Goal: Transaction & Acquisition: Download file/media

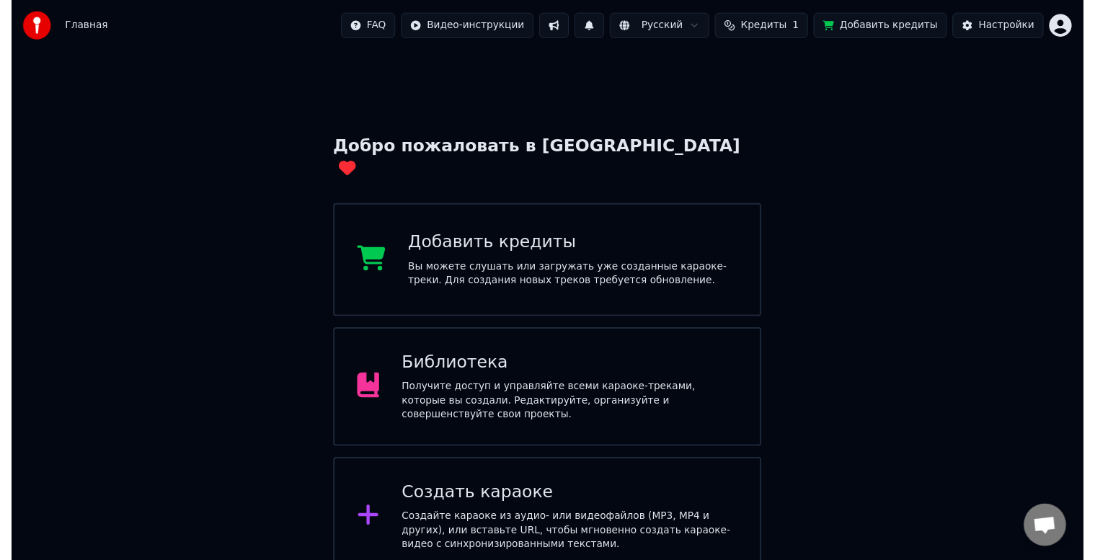
scroll to position [8, 0]
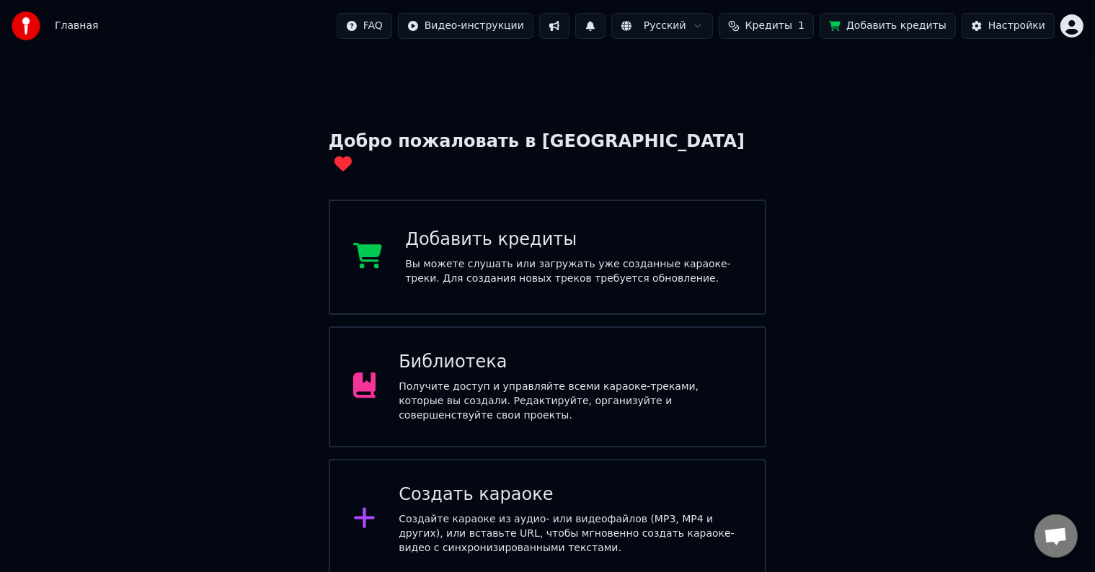
click at [415, 380] on div "Получите доступ и управляйте всеми караоке-треками, которые вы создали. Редакти…" at bounding box center [570, 401] width 343 height 43
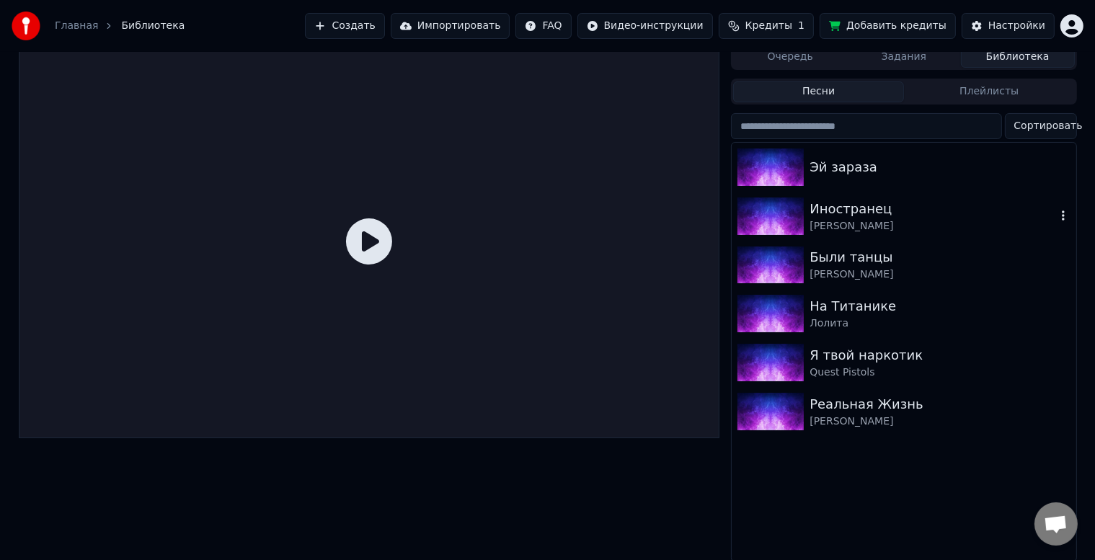
click at [899, 208] on div "Иностранец" at bounding box center [933, 209] width 246 height 20
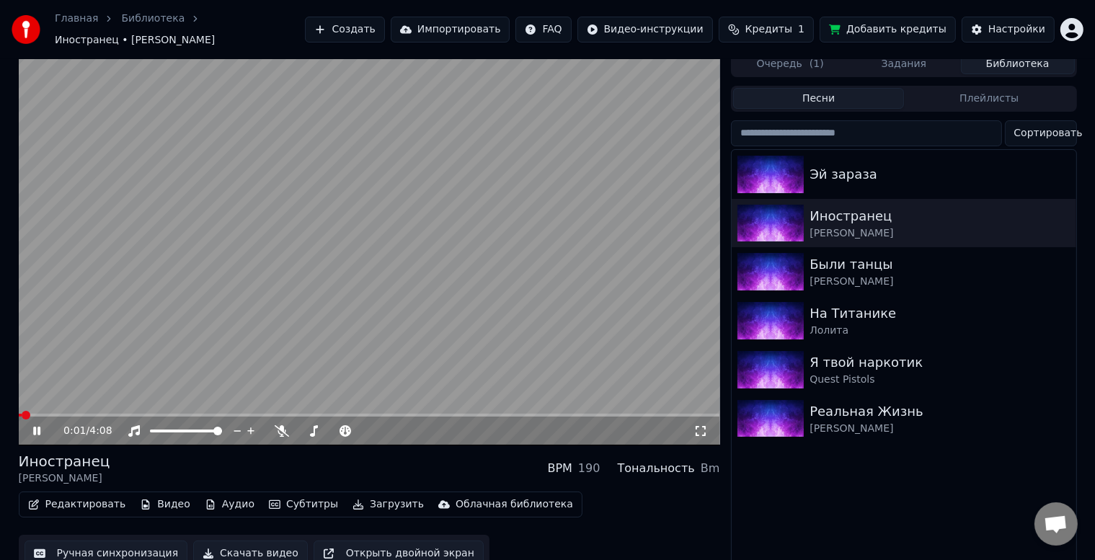
click at [557, 212] on video at bounding box center [370, 248] width 702 height 394
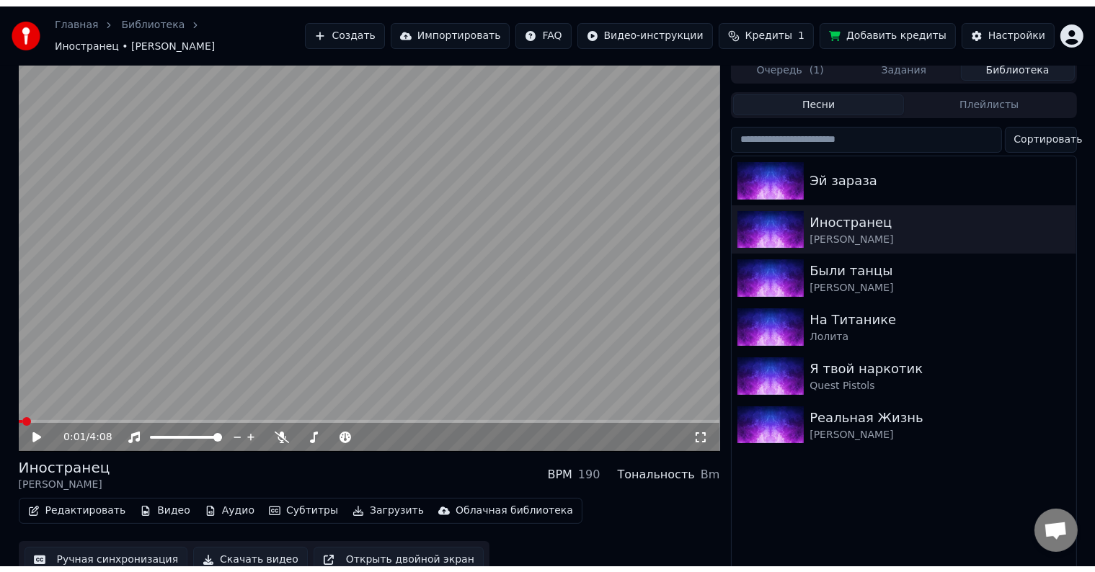
scroll to position [1, 0]
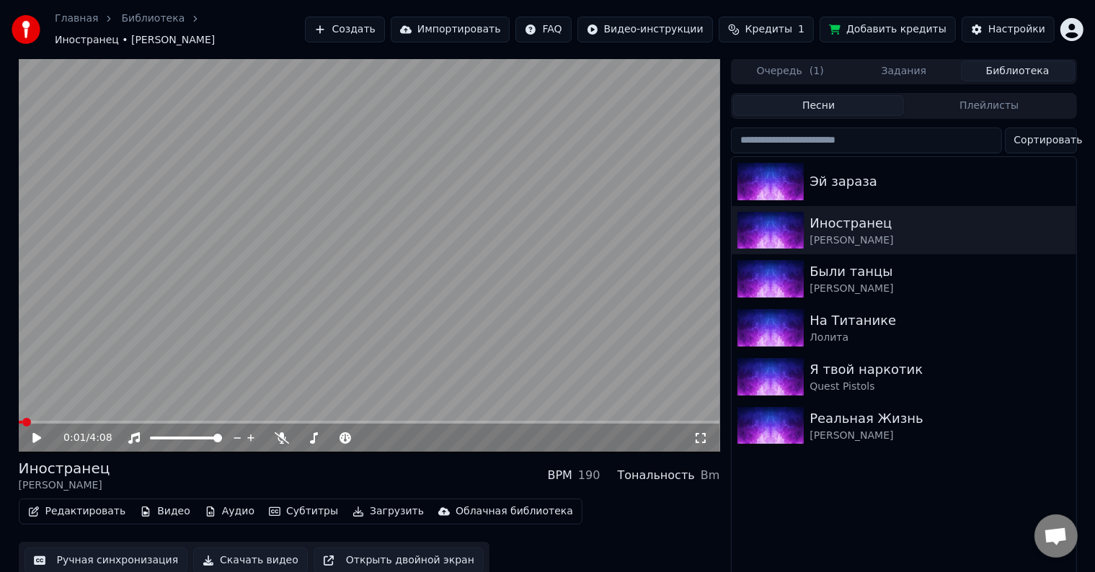
click at [756, 64] on button "Очередь ( 1 )" at bounding box center [790, 71] width 114 height 21
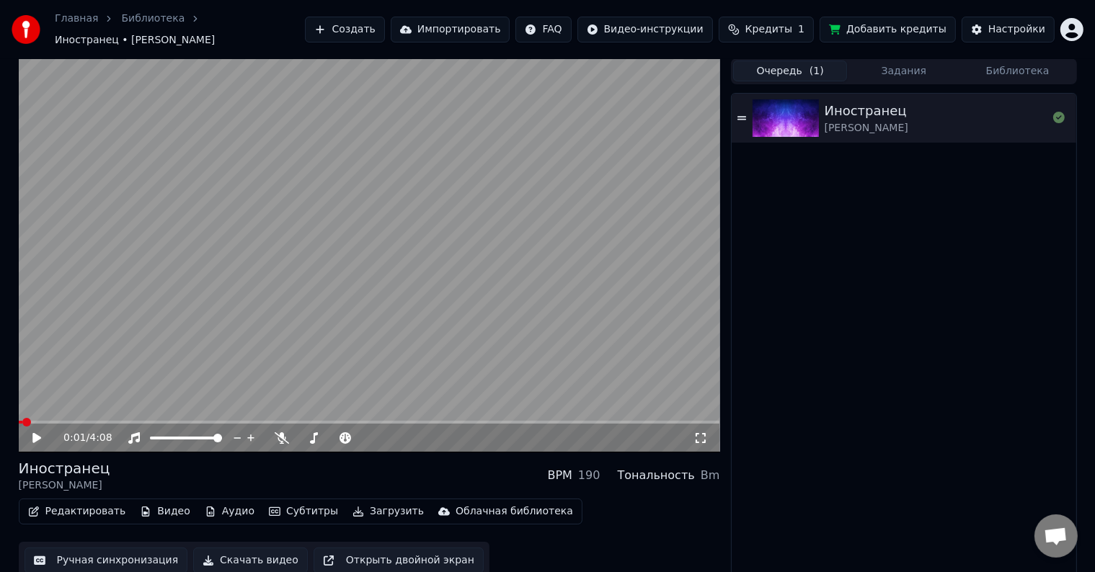
click at [203, 556] on button "Скачать видео" at bounding box center [250, 561] width 115 height 26
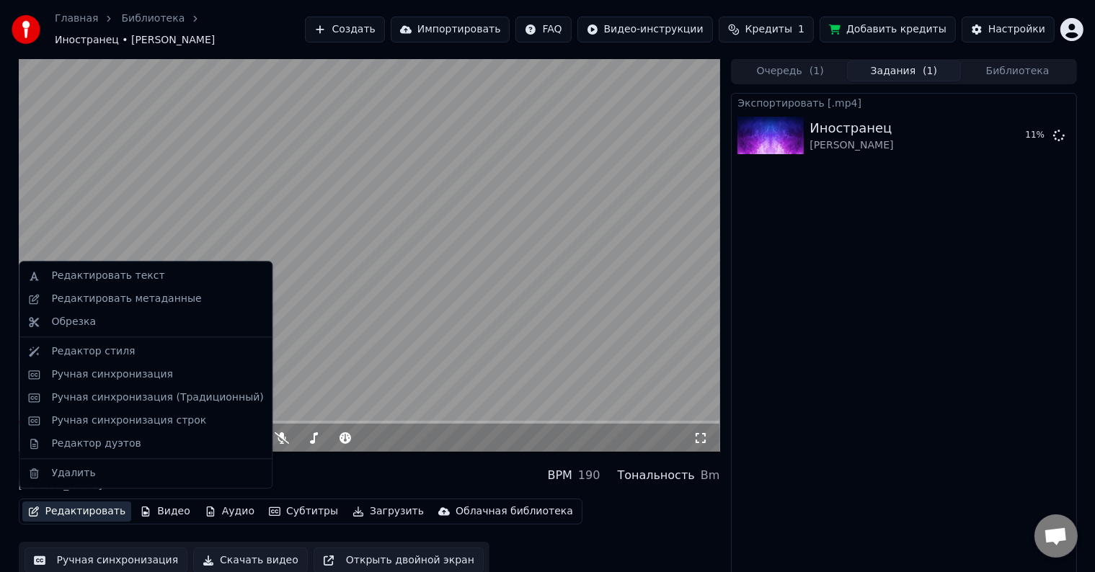
click at [80, 508] on button "Редактировать" at bounding box center [77, 512] width 110 height 20
click at [92, 381] on div "Ручная синхронизация" at bounding box center [112, 375] width 122 height 14
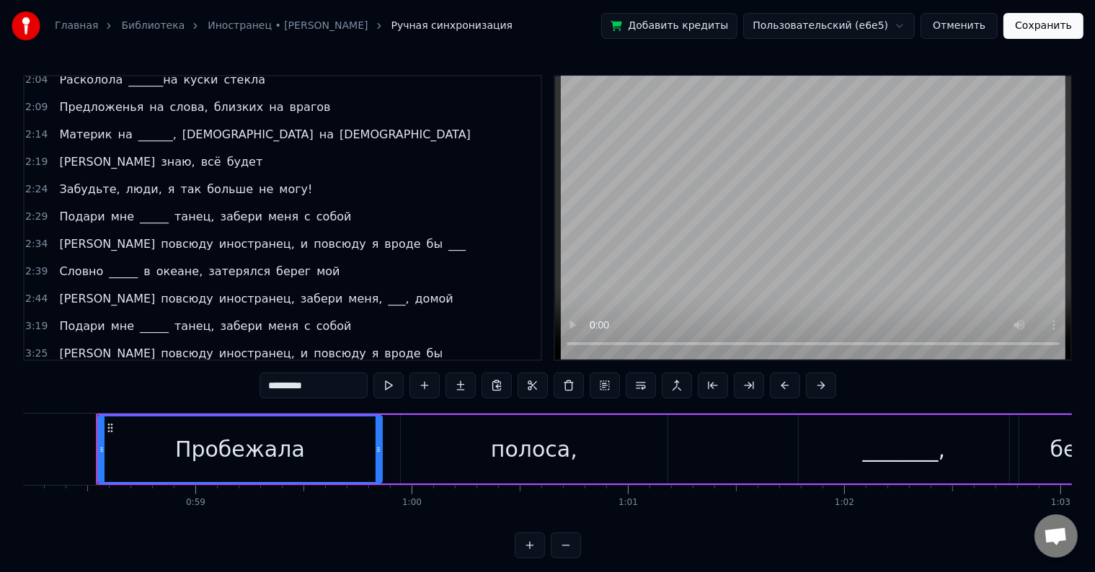
scroll to position [353, 0]
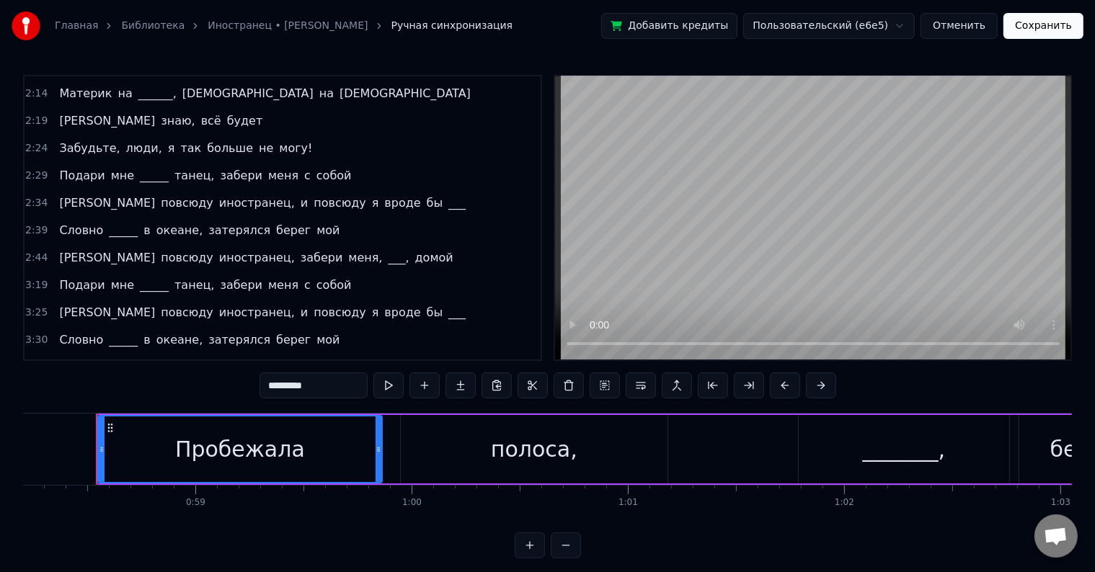
click at [53, 168] on div "Подари мне _____ танец, забери меня с собой" at bounding box center [205, 176] width 304 height 26
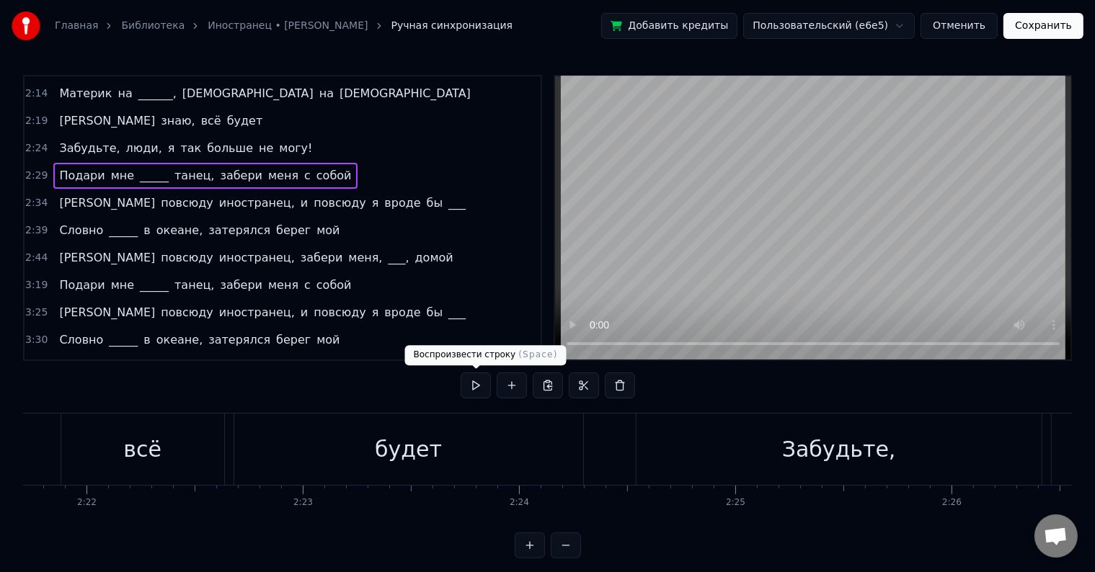
scroll to position [0, 32289]
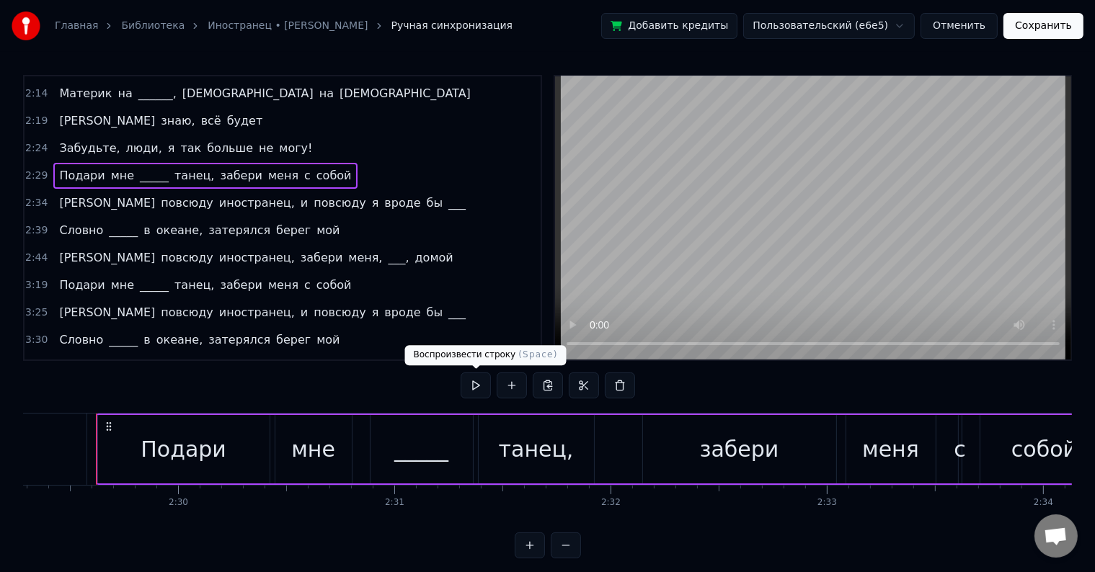
click at [476, 386] on button at bounding box center [476, 386] width 30 height 26
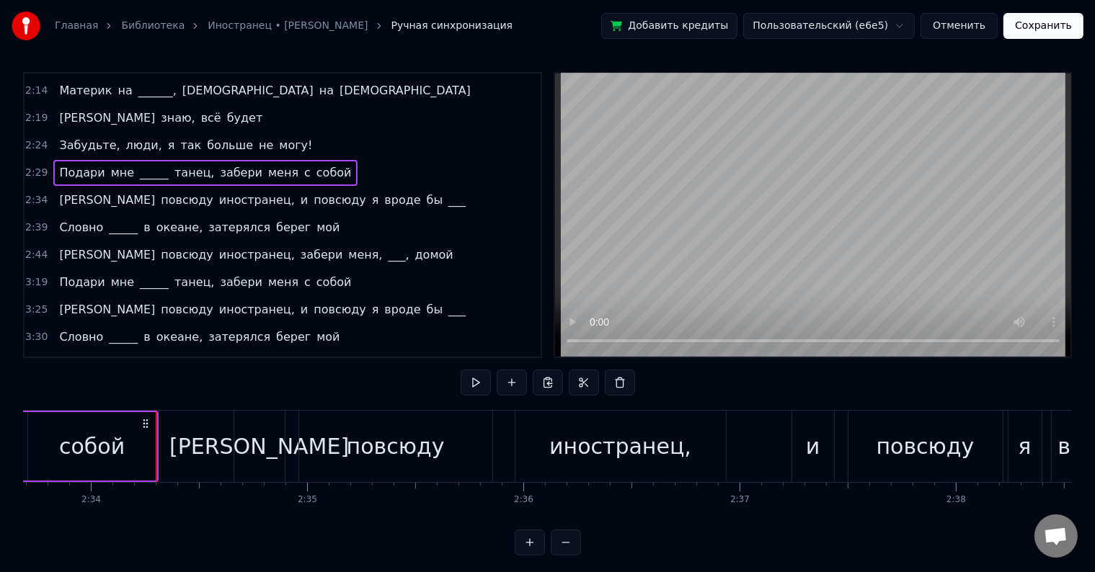
scroll to position [0, 33244]
click at [185, 192] on div "Я повсюду иностранец, и повсюду я вроде бы ___" at bounding box center [262, 200] width 418 height 26
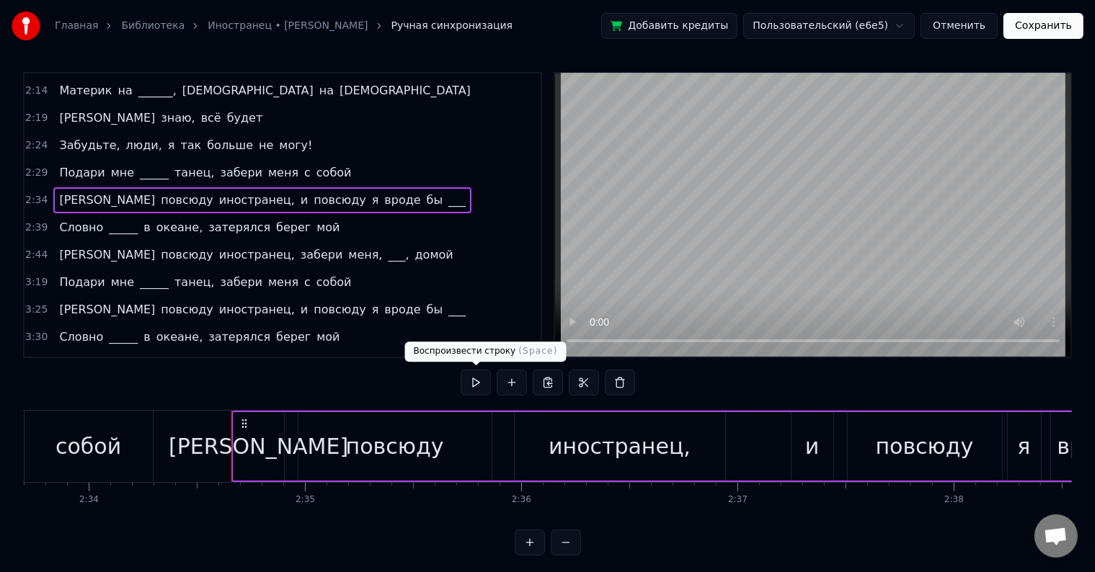
click at [476, 375] on button at bounding box center [476, 383] width 30 height 26
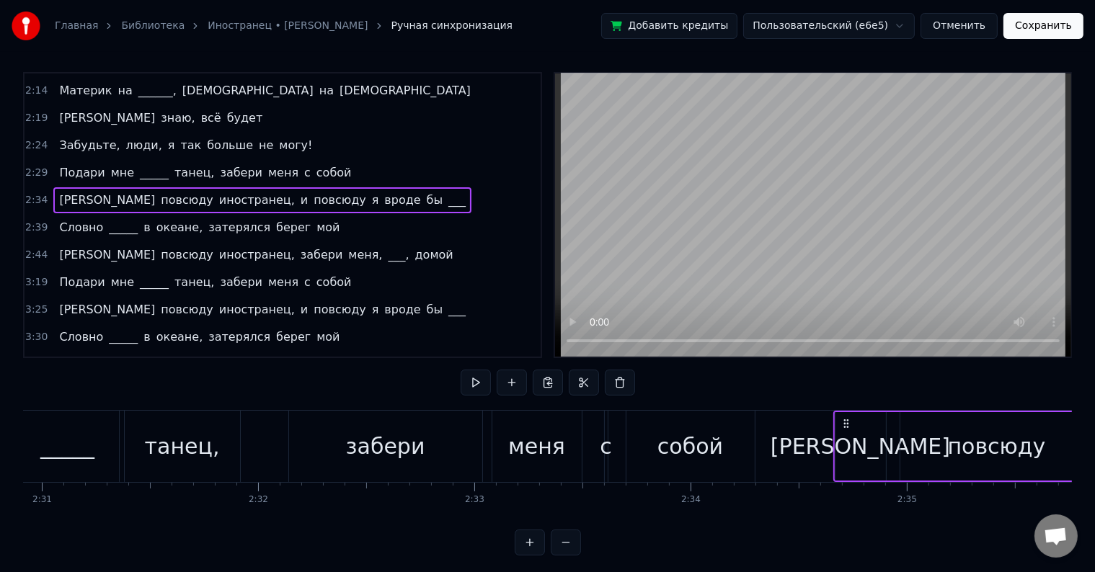
scroll to position [0, 32642]
click at [323, 269] on div "3:19 Подари мне _____ танец, забери меня с собой" at bounding box center [283, 282] width 516 height 27
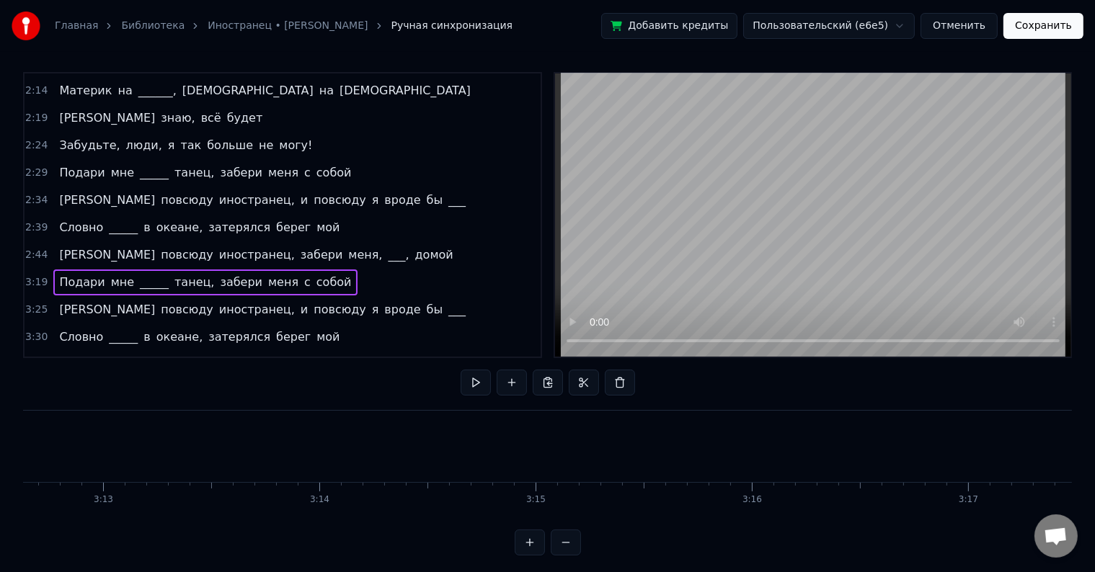
scroll to position [0, 43163]
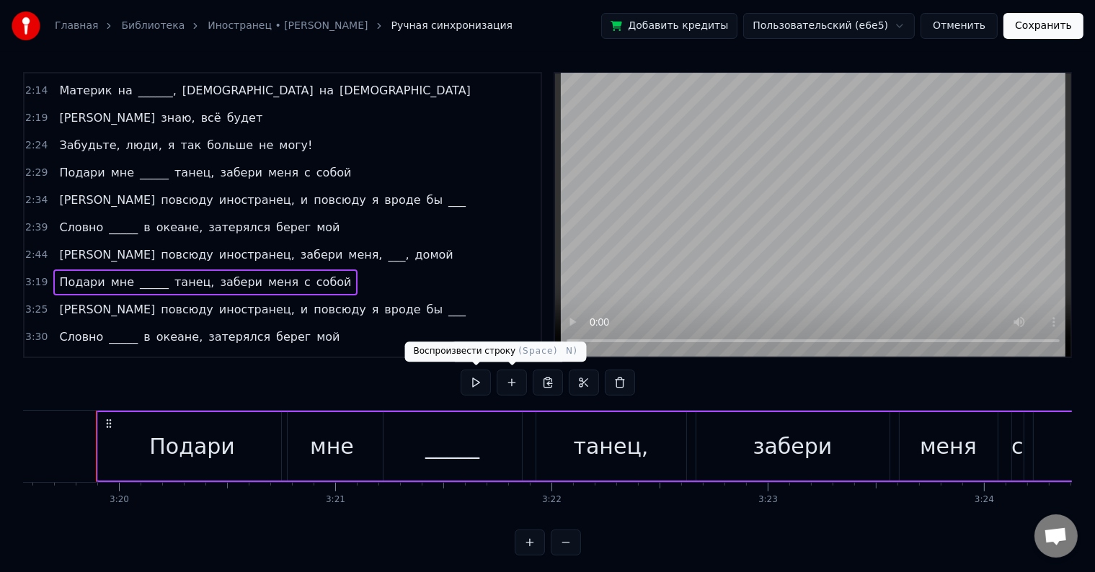
click at [479, 379] on button at bounding box center [476, 383] width 30 height 26
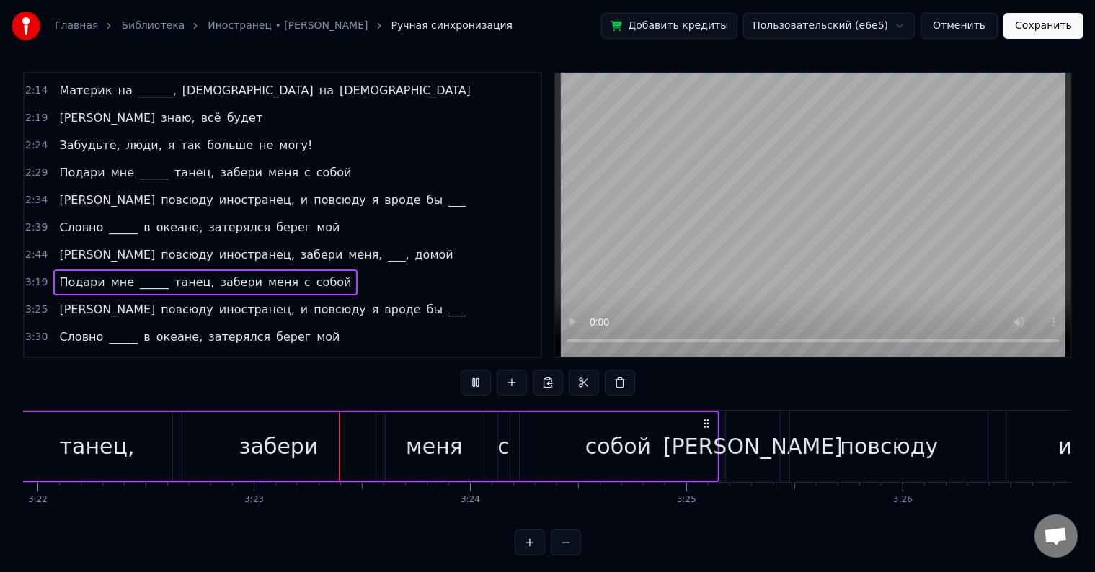
scroll to position [0, 43677]
click at [314, 27] on link "Иностранец • [PERSON_NAME]" at bounding box center [288, 26] width 160 height 14
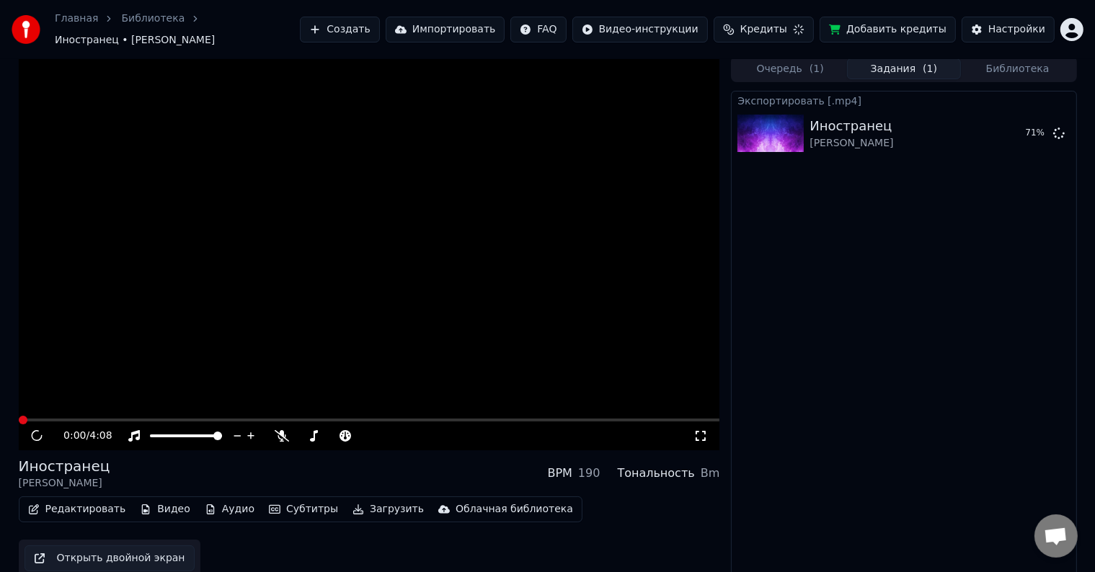
scroll to position [1, 0]
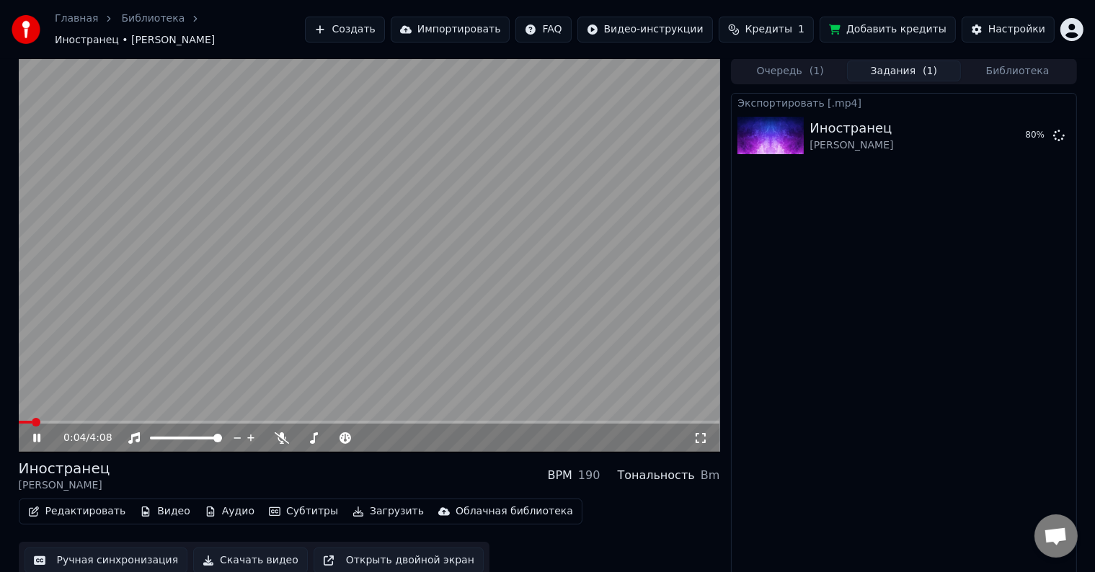
click at [476, 421] on span at bounding box center [370, 422] width 702 height 3
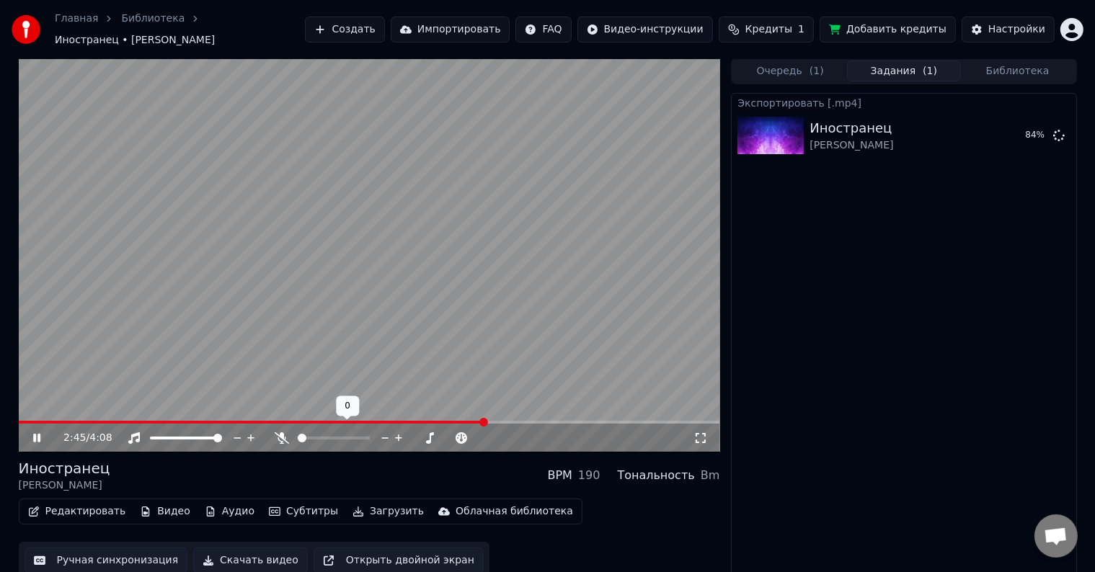
click at [400, 433] on icon at bounding box center [399, 438] width 14 height 14
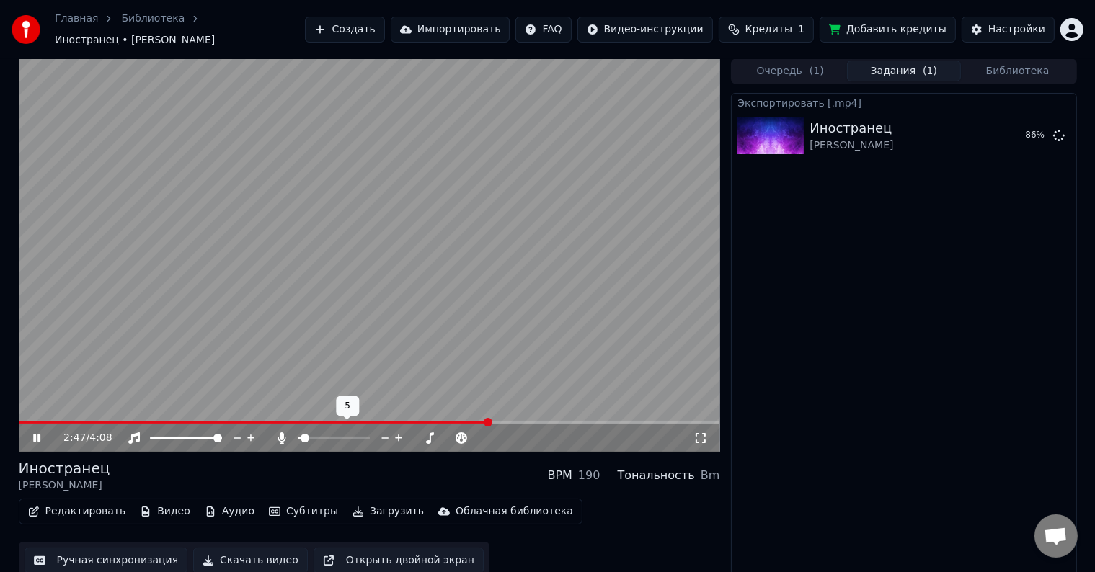
click at [400, 433] on icon at bounding box center [399, 438] width 14 height 14
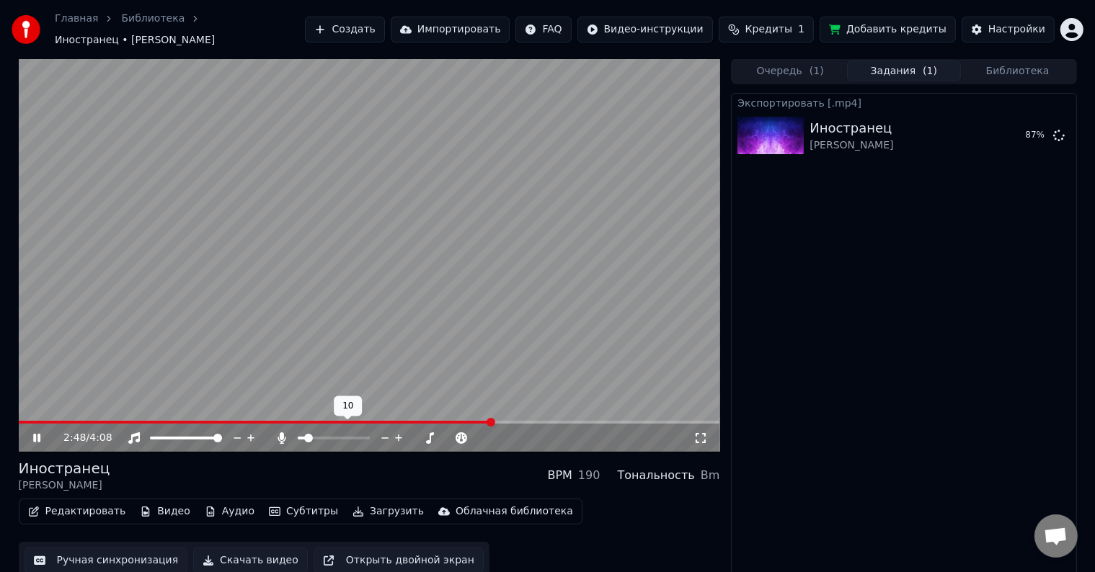
click at [400, 433] on icon at bounding box center [399, 438] width 14 height 14
click at [400, 432] on icon at bounding box center [399, 438] width 14 height 14
click at [384, 431] on icon at bounding box center [386, 438] width 14 height 14
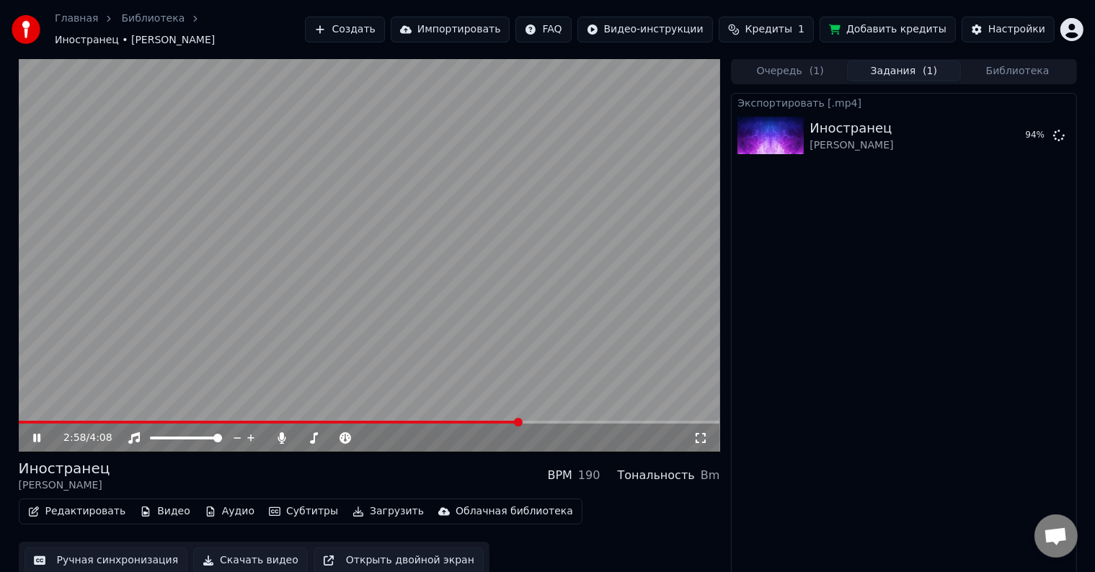
click at [521, 421] on span at bounding box center [370, 422] width 702 height 3
click at [552, 421] on span at bounding box center [370, 422] width 702 height 3
click at [584, 412] on video at bounding box center [370, 255] width 702 height 394
click at [575, 384] on video at bounding box center [370, 255] width 702 height 394
click at [594, 424] on div "3:11 / 4:08" at bounding box center [370, 438] width 702 height 29
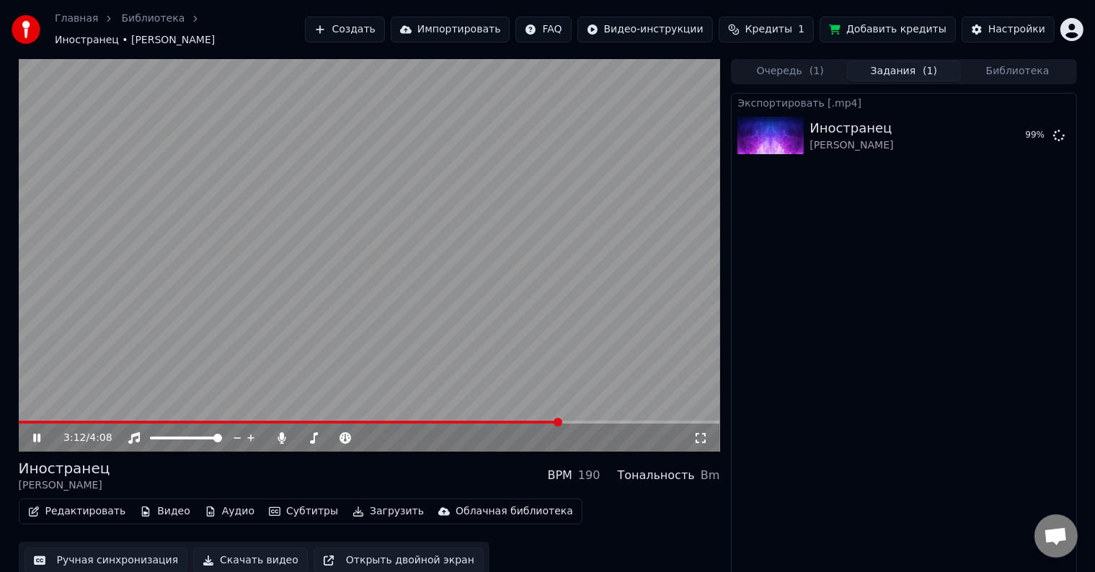
click at [594, 421] on span at bounding box center [370, 422] width 702 height 3
click at [397, 431] on icon at bounding box center [399, 438] width 14 height 14
click at [321, 421] on span at bounding box center [335, 422] width 632 height 3
click at [183, 421] on span at bounding box center [176, 422] width 314 height 3
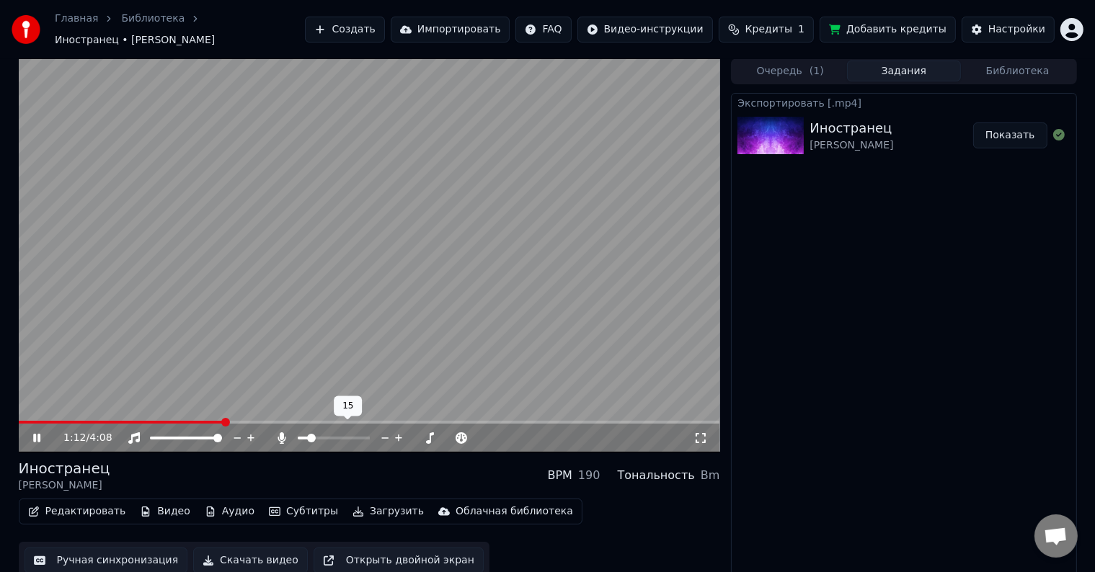
click at [389, 431] on icon at bounding box center [386, 438] width 14 height 14
click at [317, 298] on video at bounding box center [370, 255] width 702 height 394
click at [1001, 136] on button "Показать" at bounding box center [1010, 136] width 74 height 26
click at [224, 551] on button "Скачать видео" at bounding box center [250, 561] width 115 height 26
